Goal: Task Accomplishment & Management: Complete application form

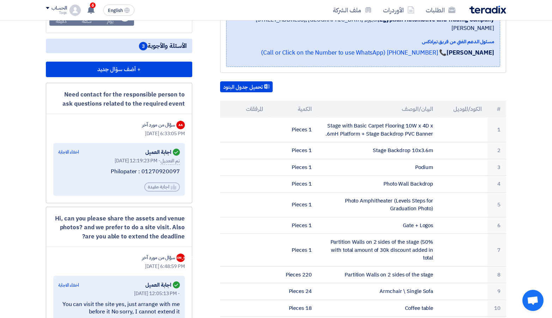
scroll to position [23, 0]
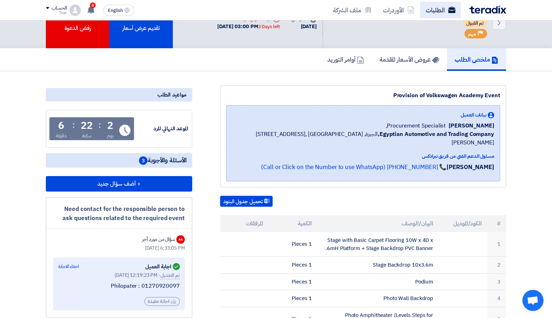
click at [436, 13] on link "الطلبات" at bounding box center [440, 10] width 41 height 17
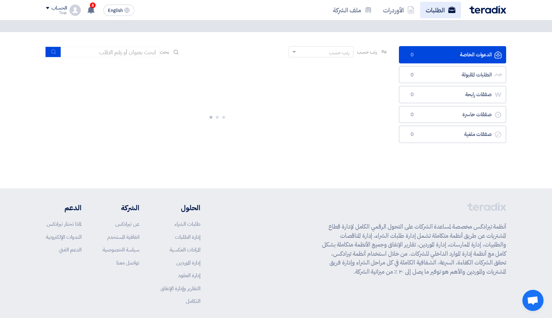
scroll to position [0, 0]
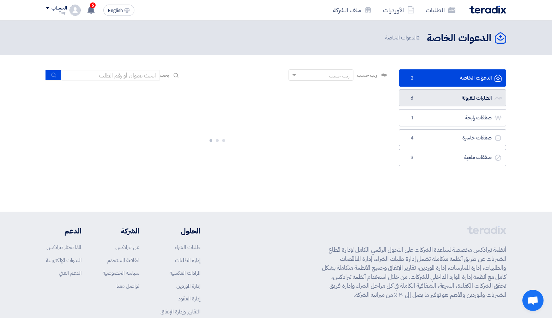
click at [446, 99] on link "الطلبات المقبولة الطلبات المقبولة 6" at bounding box center [452, 98] width 107 height 17
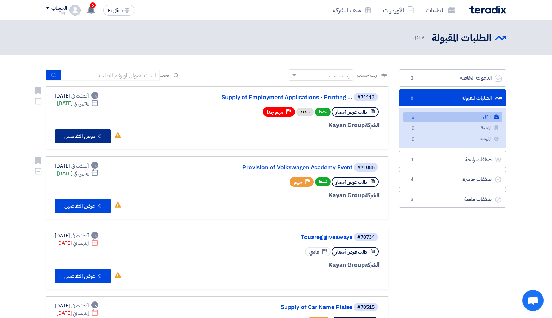
click at [79, 129] on button "Check details عرض التفاصيل" at bounding box center [83, 136] width 56 height 14
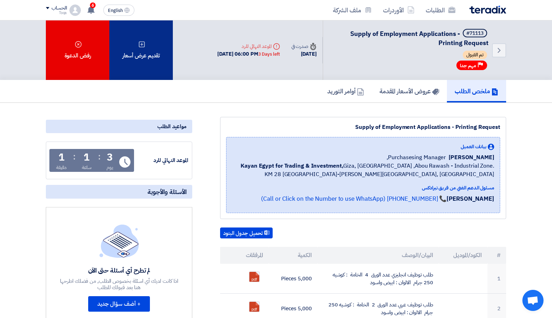
click at [160, 38] on div "تقديم عرض أسعار" at bounding box center [140, 50] width 63 height 60
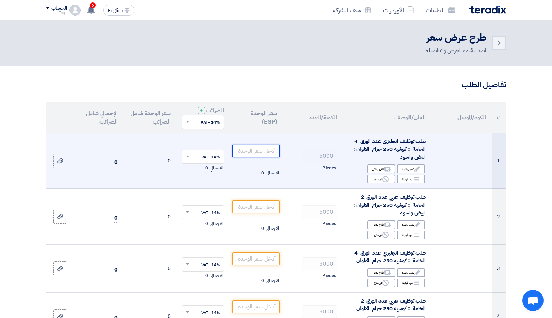
click at [274, 152] on input "number" at bounding box center [256, 151] width 48 height 13
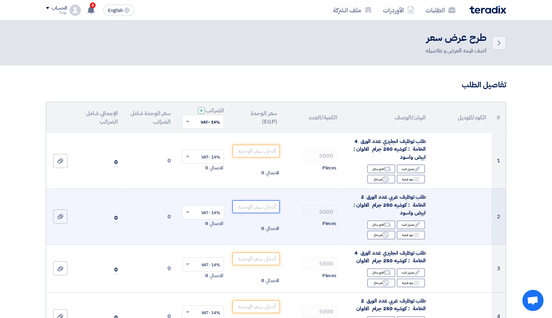
click at [257, 207] on input "number" at bounding box center [256, 207] width 48 height 13
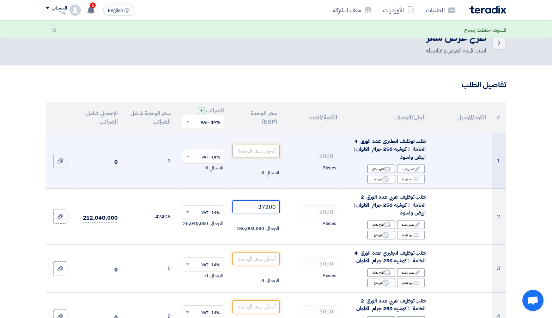
type input "37200"
click at [259, 150] on input "number" at bounding box center [256, 151] width 48 height 13
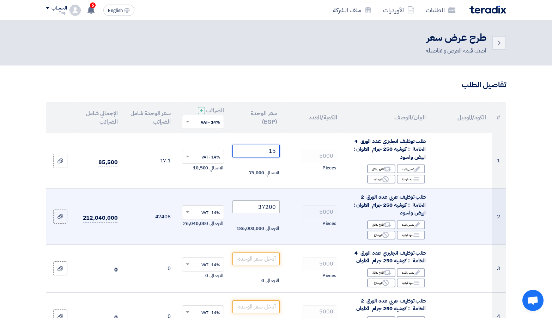
type input "15"
drag, startPoint x: 276, startPoint y: 210, endPoint x: 249, endPoint y: 208, distance: 27.2
click at [249, 208] on input "37200" at bounding box center [256, 207] width 48 height 13
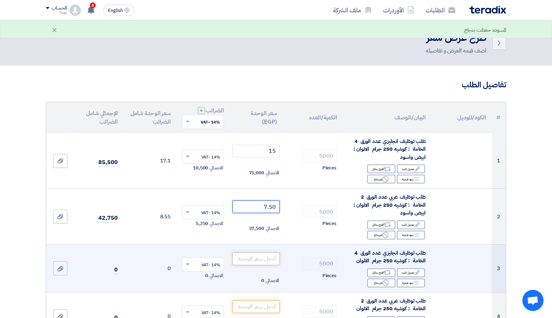
type input "7.50"
click at [253, 259] on input "number" at bounding box center [256, 259] width 48 height 13
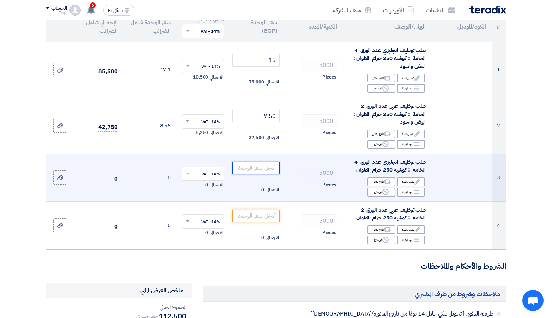
scroll to position [90, 0]
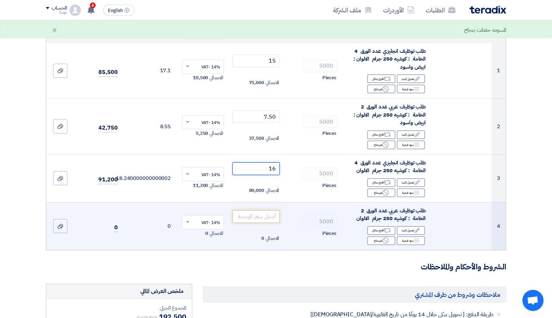
type input "16"
click at [256, 213] on input "number" at bounding box center [256, 217] width 48 height 13
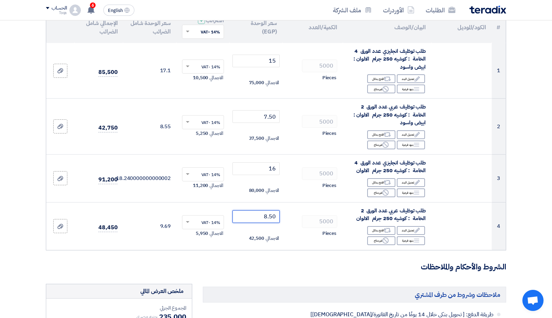
type input "8.50"
click at [248, 268] on h3 "الشروط والأحكام والملاحظات" at bounding box center [276, 267] width 460 height 11
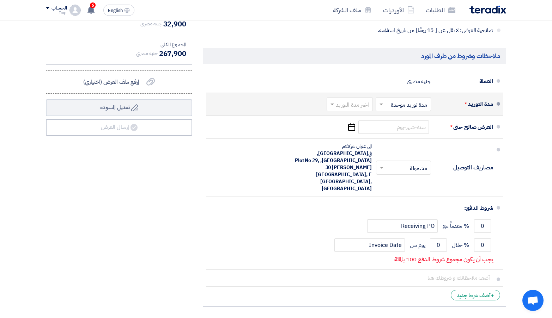
scroll to position [432, 0]
click at [366, 99] on input "text" at bounding box center [348, 104] width 43 height 10
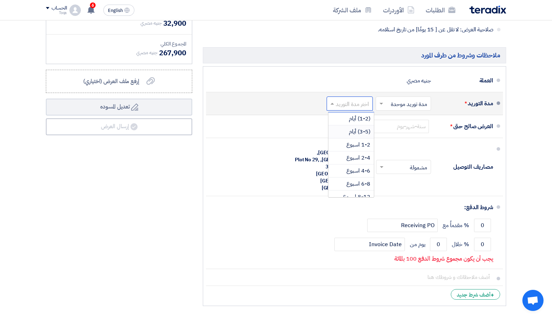
click at [362, 132] on span "(3-5) أيام" at bounding box center [360, 132] width 22 height 8
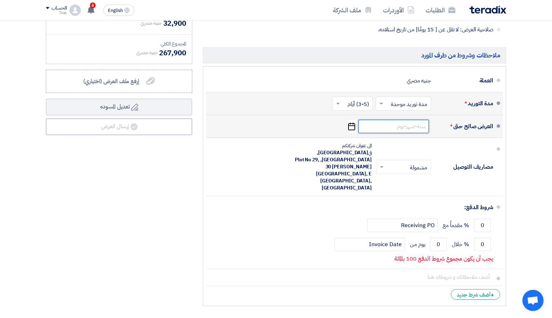
click at [394, 125] on input at bounding box center [393, 126] width 71 height 13
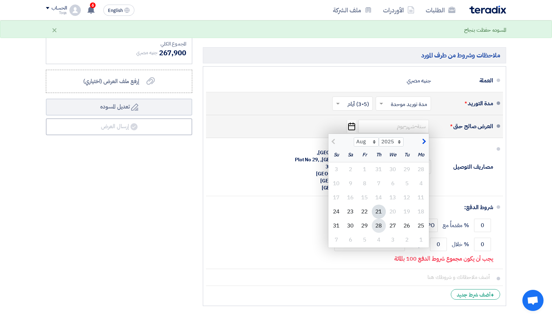
click at [383, 223] on div "28" at bounding box center [379, 226] width 14 height 14
type input "[DATE]"
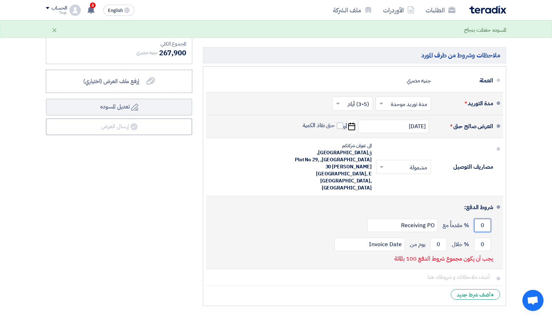
drag, startPoint x: 484, startPoint y: 198, endPoint x: 476, endPoint y: 194, distance: 8.1
click at [476, 219] on input "0" at bounding box center [482, 225] width 17 height 13
type input "80"
drag, startPoint x: 484, startPoint y: 215, endPoint x: 478, endPoint y: 213, distance: 7.1
click at [478, 238] on input "0" at bounding box center [482, 244] width 17 height 13
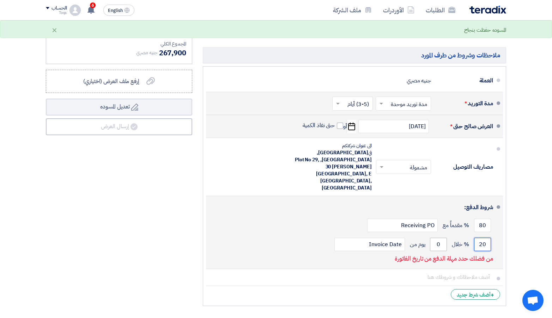
type input "20"
drag, startPoint x: 442, startPoint y: 218, endPoint x: 429, endPoint y: 213, distance: 13.5
click at [429, 235] on div "20 % خلال 0 يوم من Invoice Date" at bounding box center [352, 244] width 281 height 19
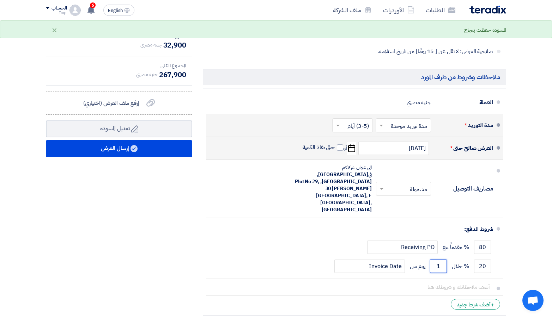
scroll to position [410, 0]
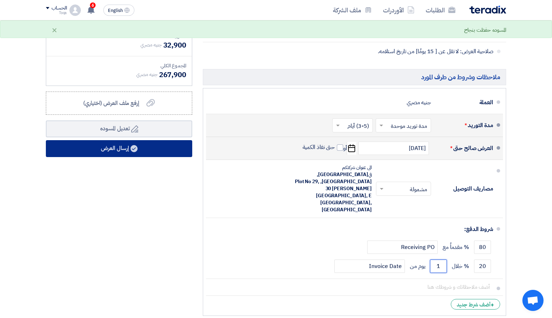
type input "1"
click at [165, 148] on button "إرسال العرض" at bounding box center [119, 148] width 146 height 17
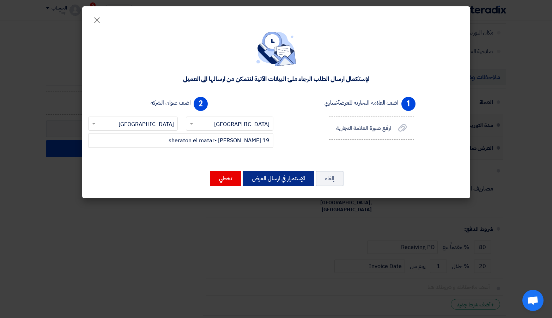
click at [275, 175] on button "الإستمرار في ارسال العرض" at bounding box center [279, 179] width 72 height 16
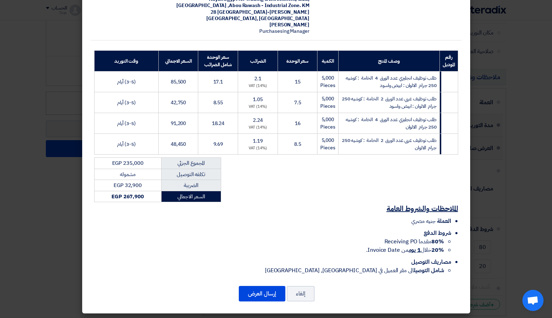
scroll to position [75, 0]
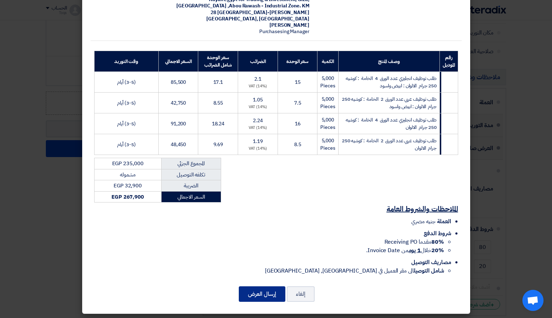
click at [253, 287] on button "إرسال العرض" at bounding box center [262, 295] width 47 height 16
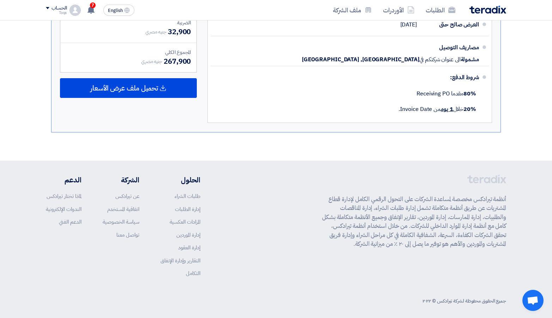
scroll to position [449, 0]
